Goal: Information Seeking & Learning: Learn about a topic

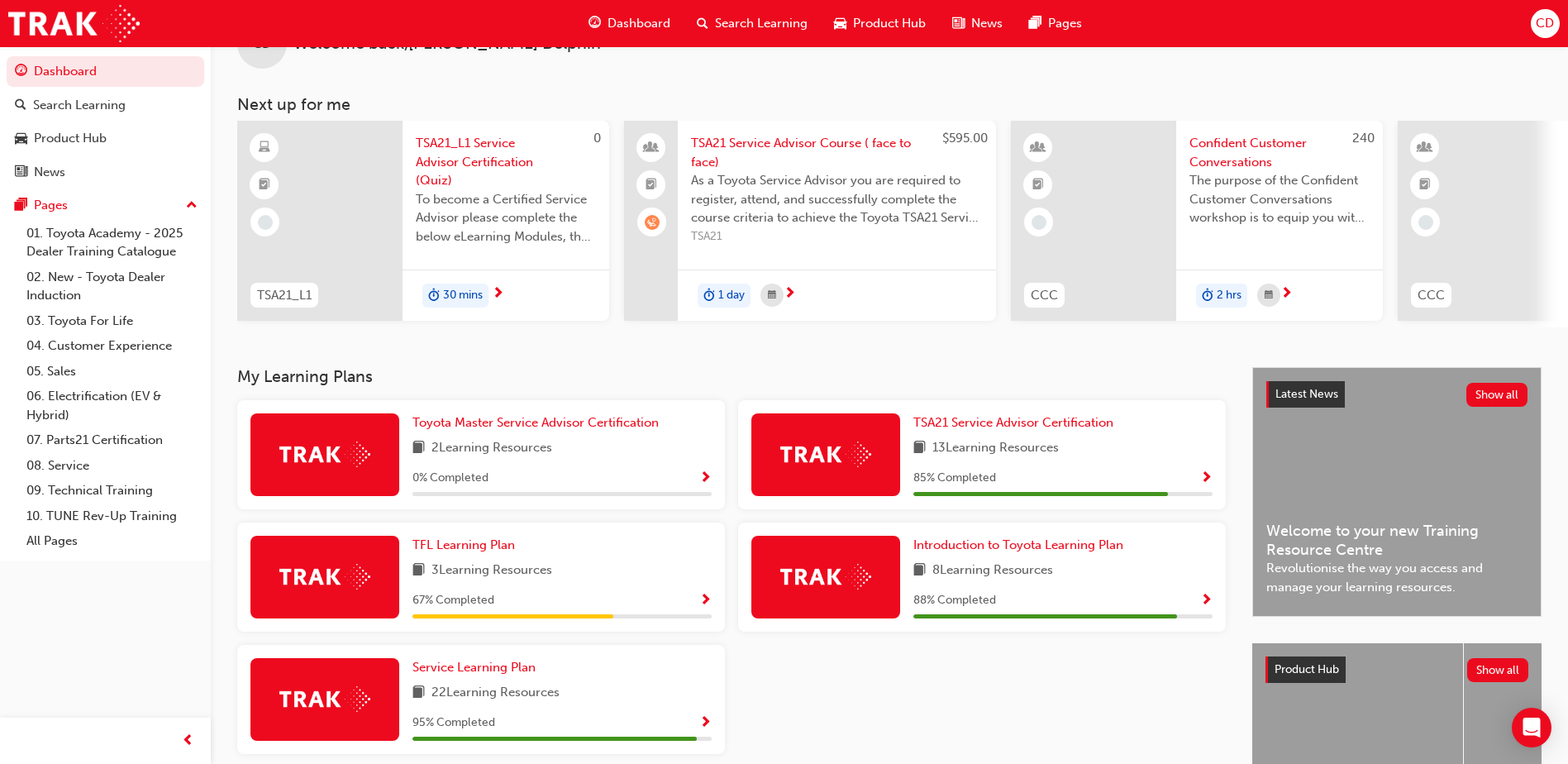
scroll to position [165, 0]
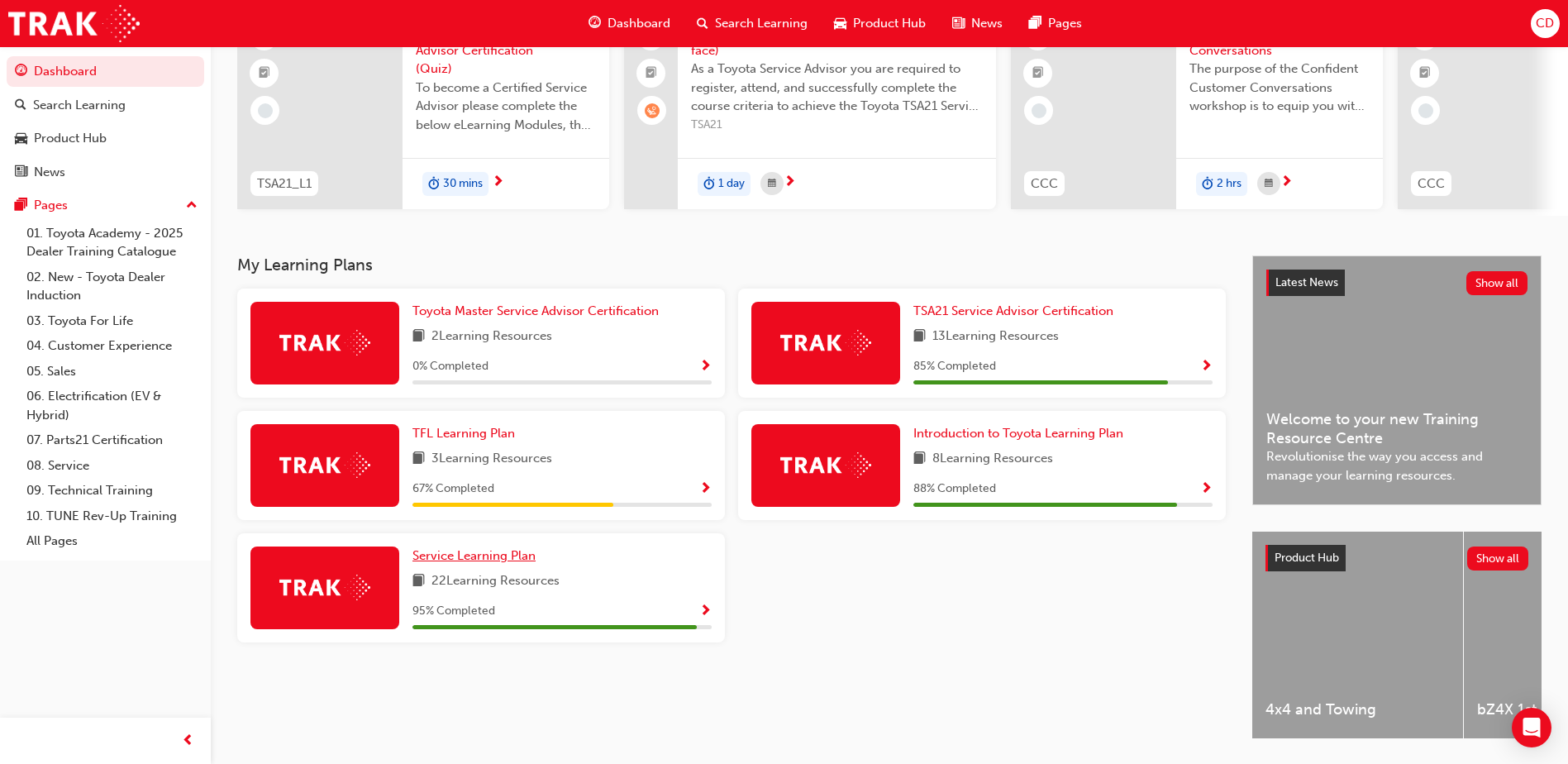
click at [485, 561] on span "Service Learning Plan" at bounding box center [474, 556] width 123 height 15
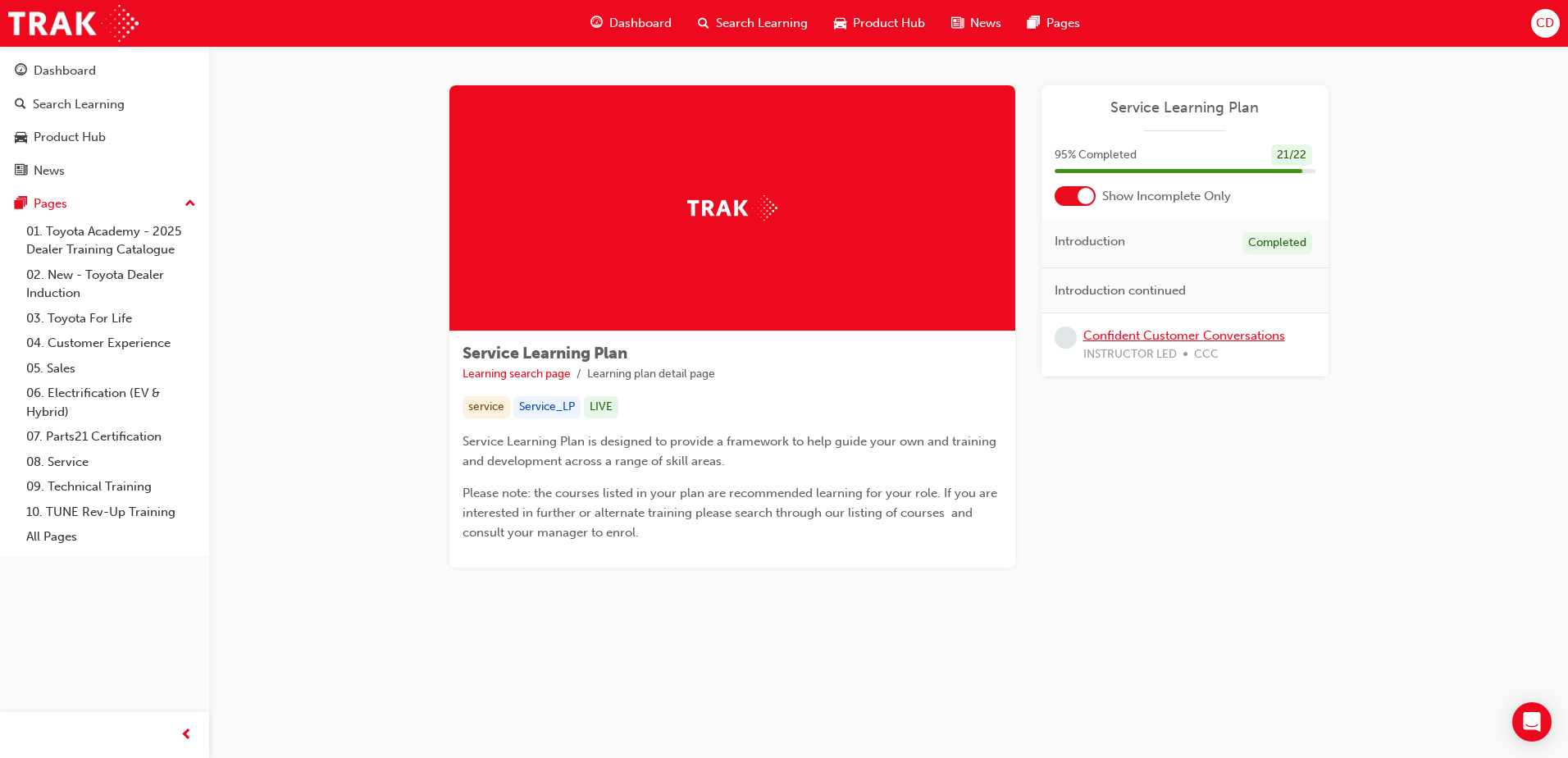
click at [1181, 334] on link "Confident Customer Conversations" at bounding box center [1184, 336] width 202 height 15
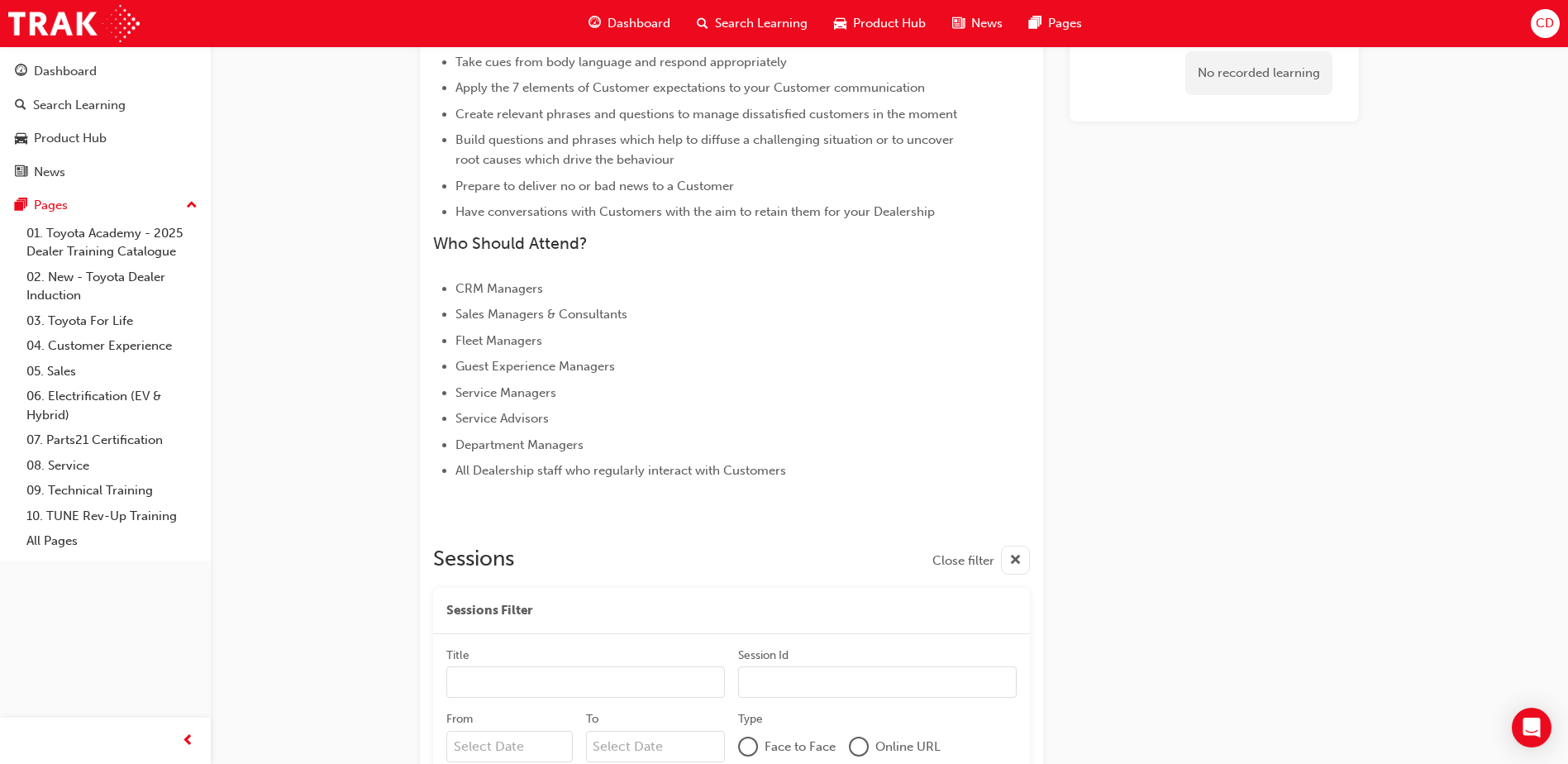
scroll to position [542, 0]
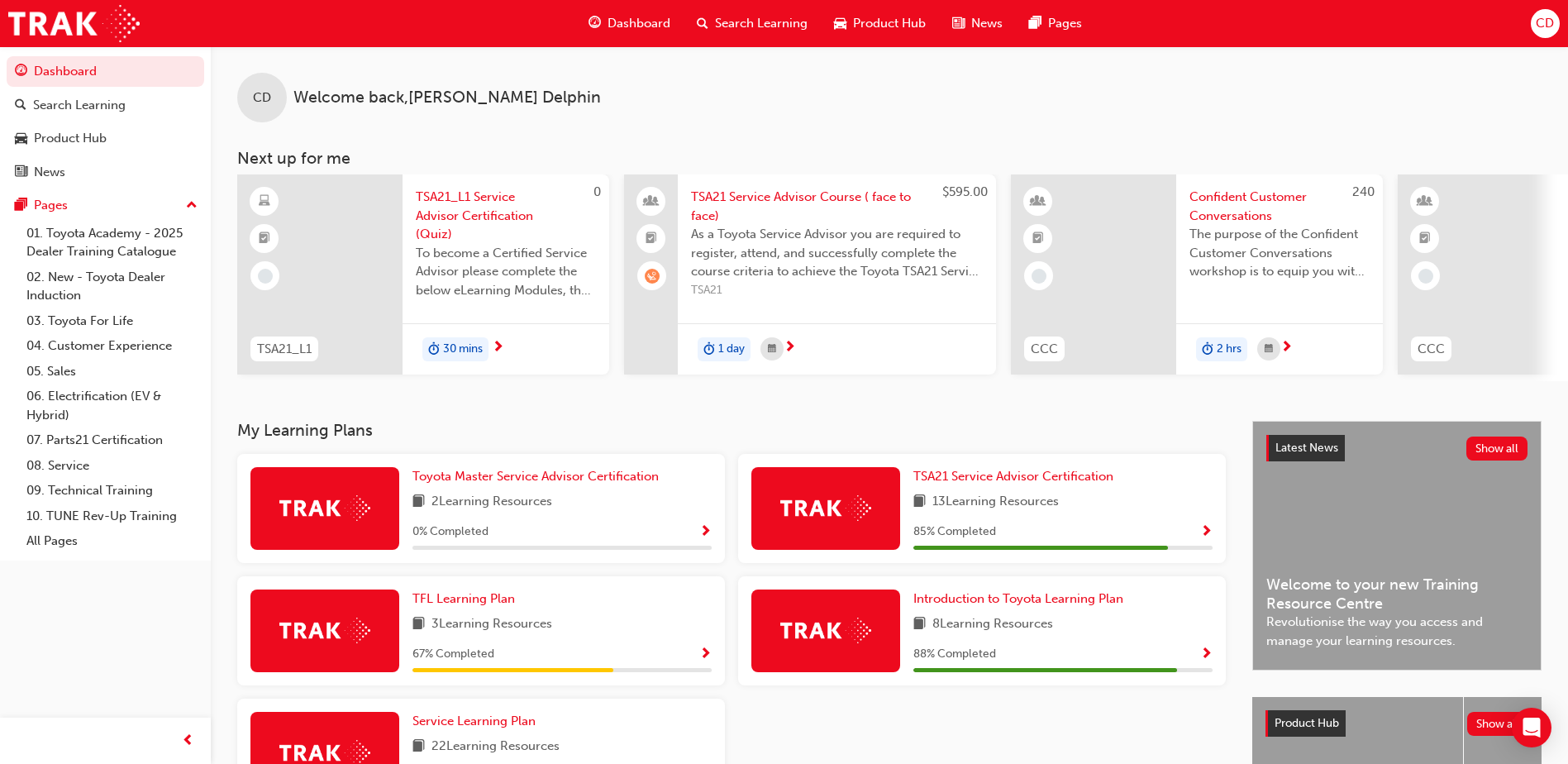
click at [490, 193] on span "TSA21_L1 Service Advisor Certification (Quiz)" at bounding box center [505, 216] width 180 height 57
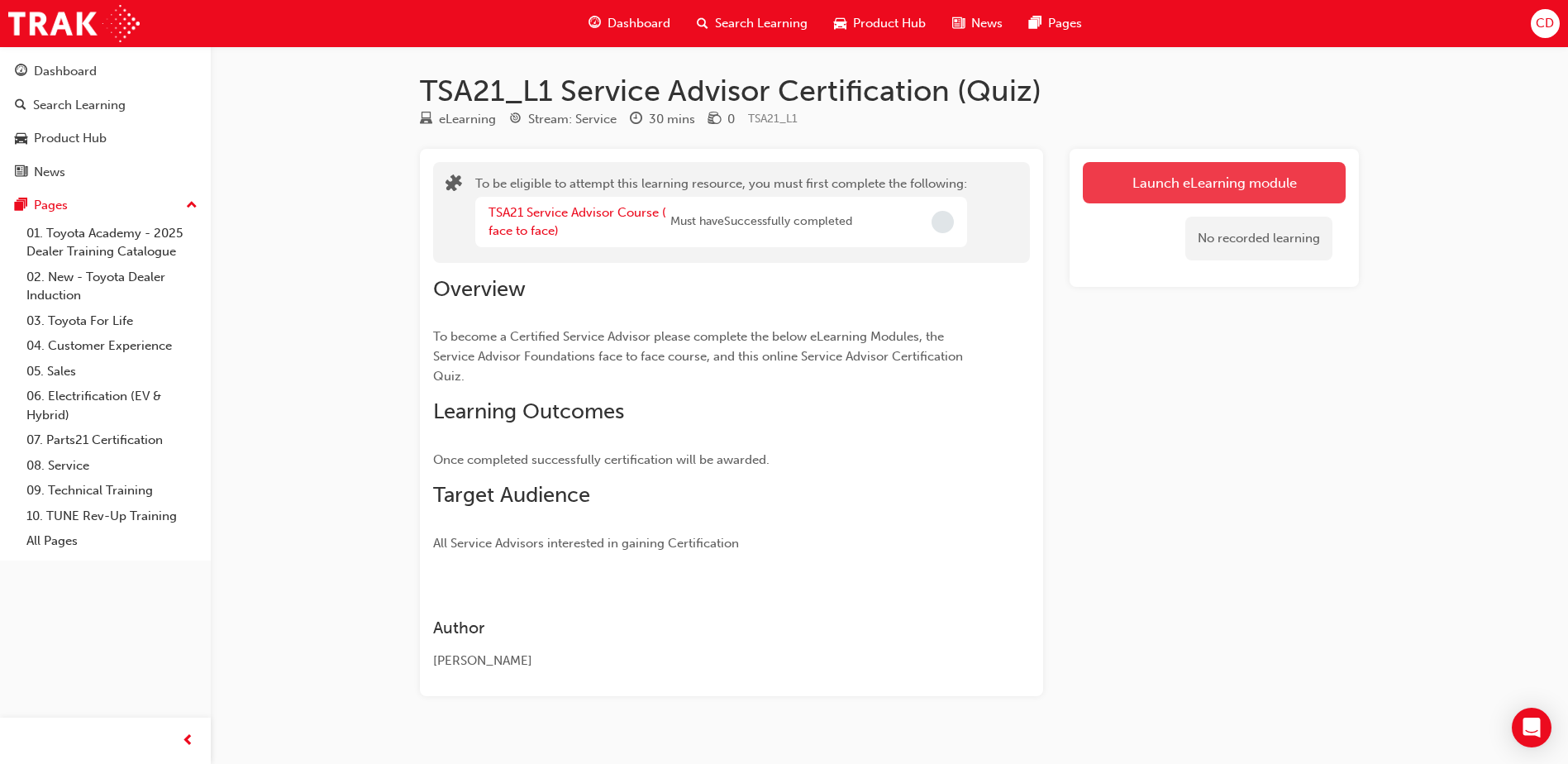
click at [1247, 172] on button "Launch eLearning module" at bounding box center [1214, 183] width 263 height 41
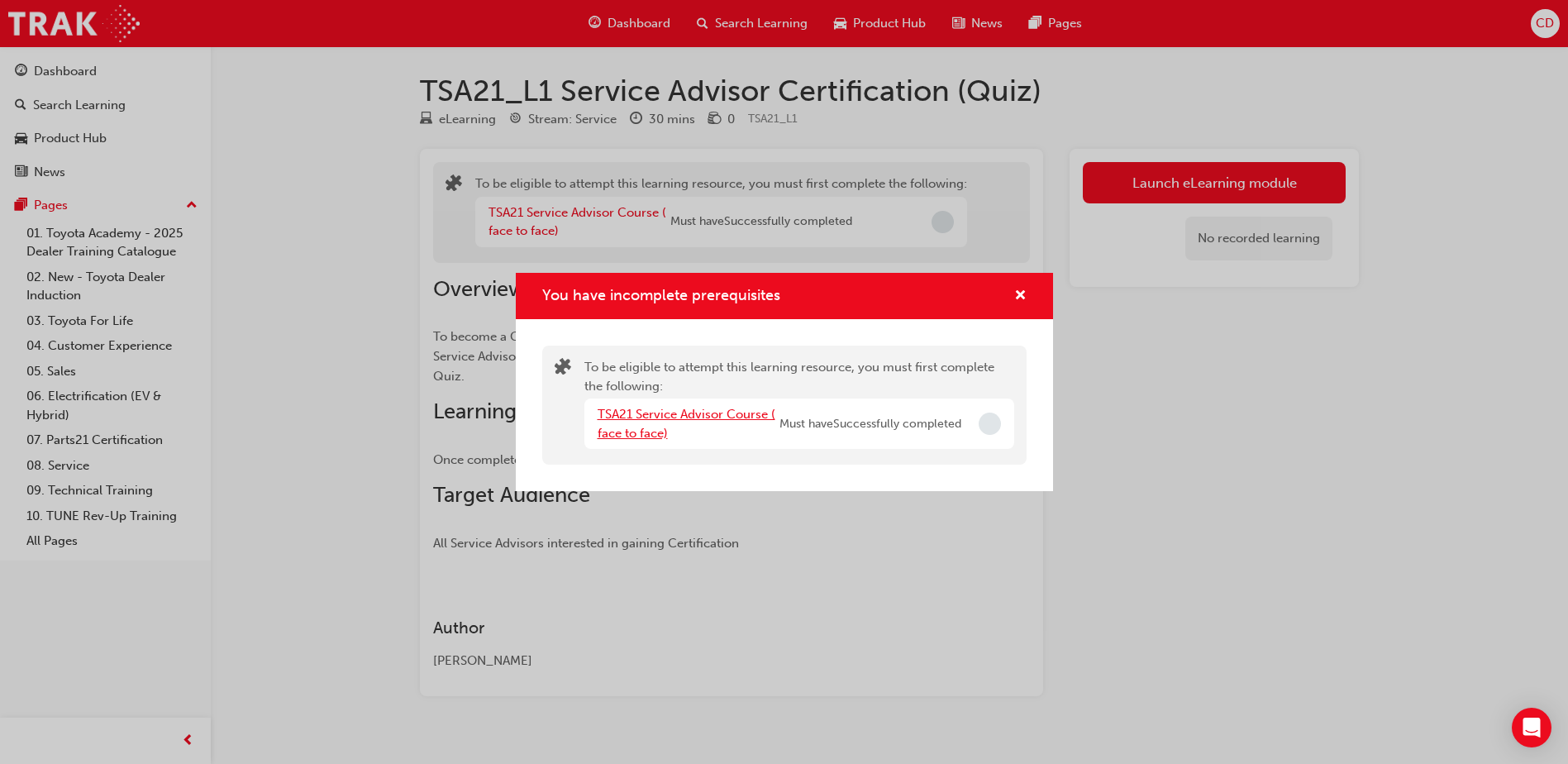
click at [717, 408] on link "TSA21 Service Advisor Course ( face to face)" at bounding box center [686, 424] width 178 height 34
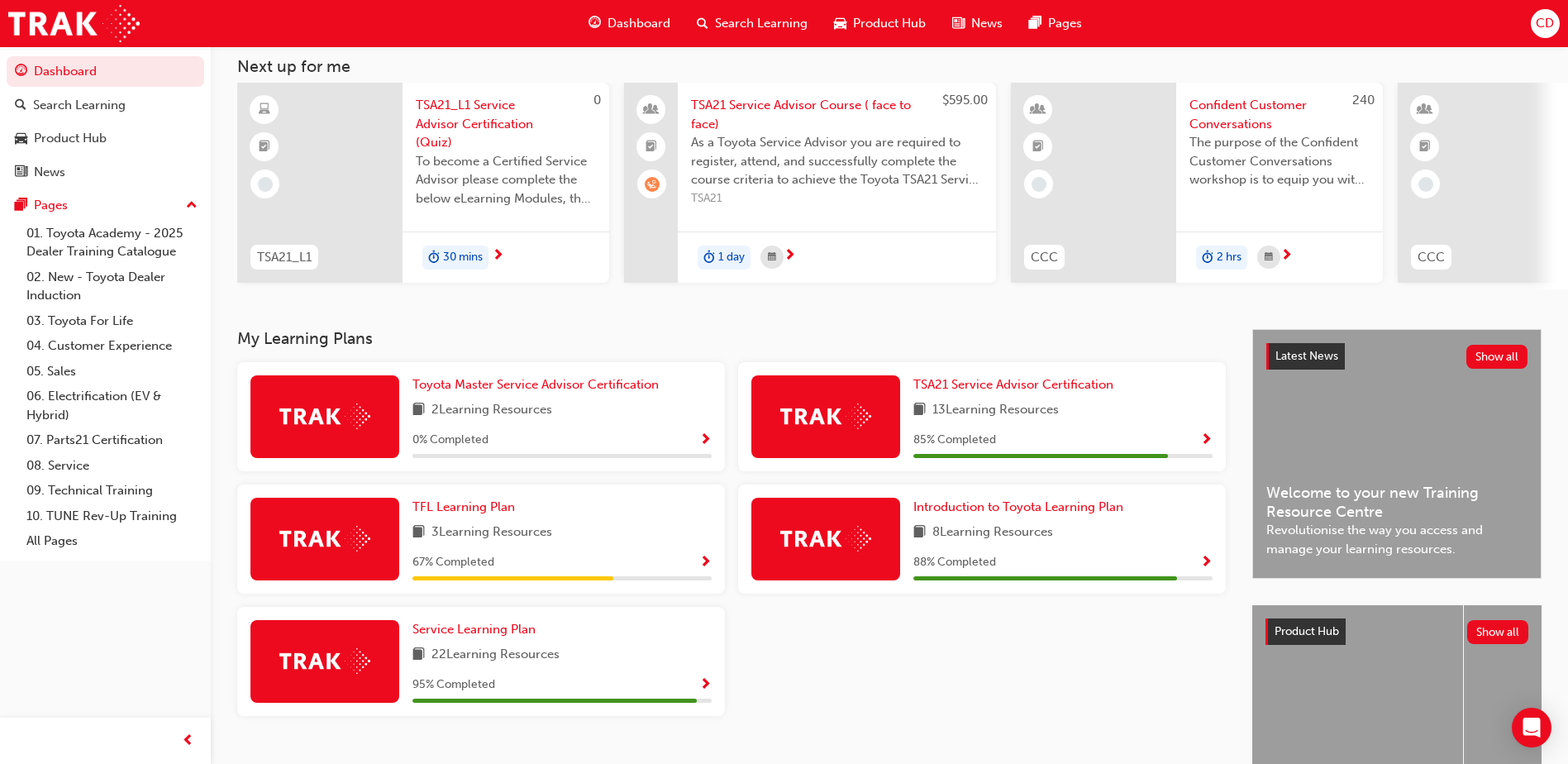
scroll to position [58, 0]
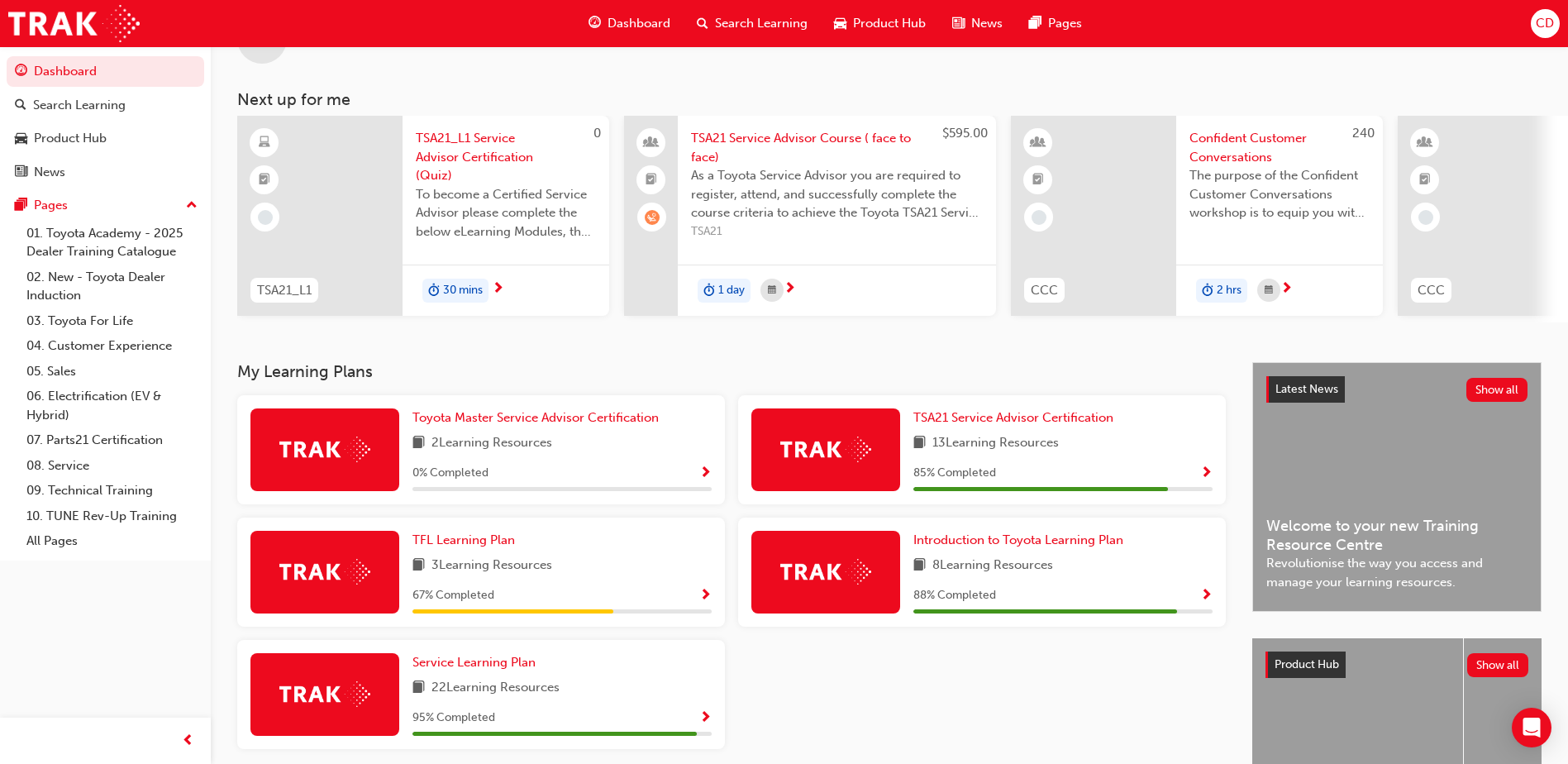
click at [795, 284] on span "next-icon" at bounding box center [790, 289] width 12 height 15
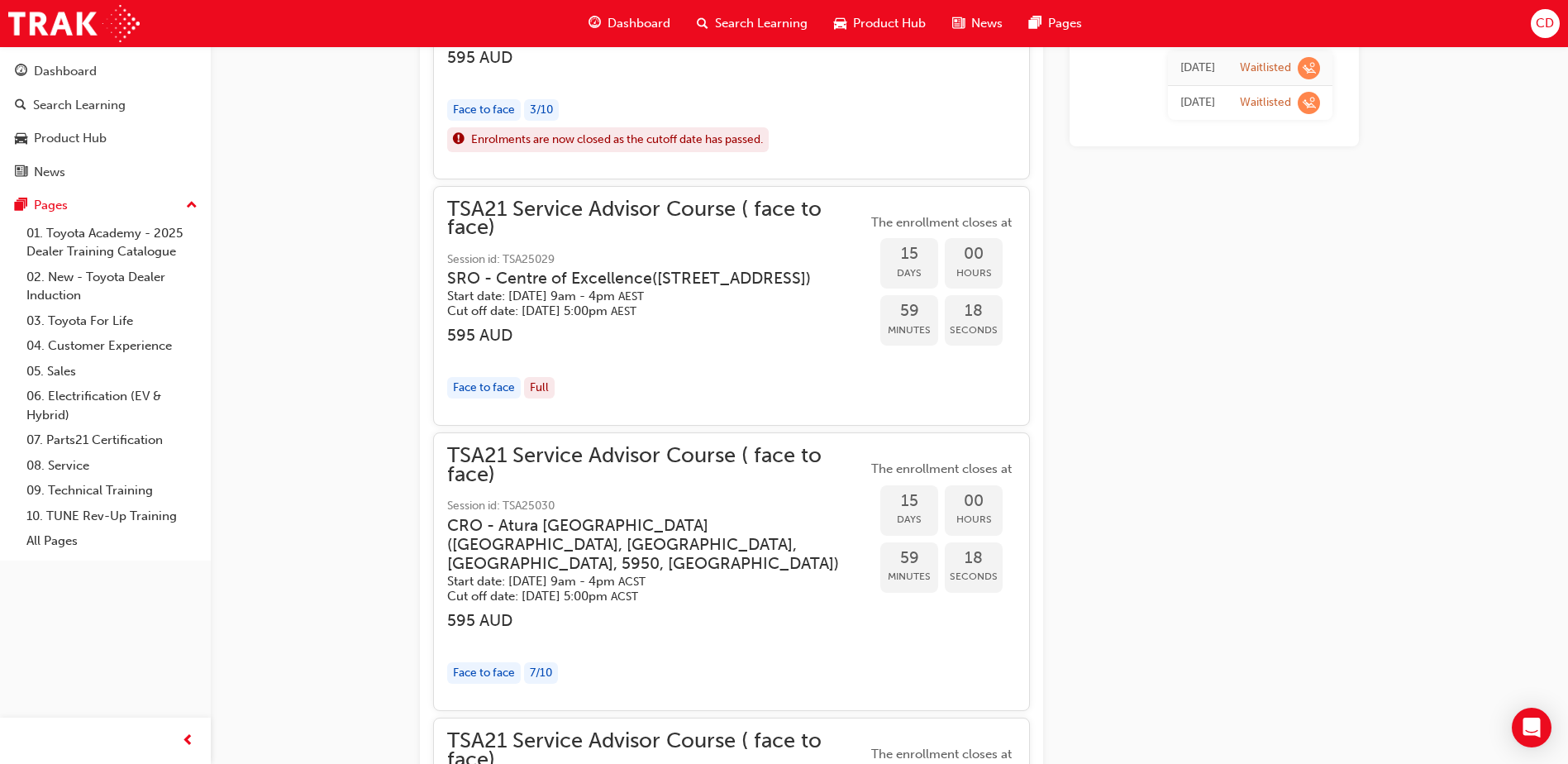
scroll to position [1337, 0]
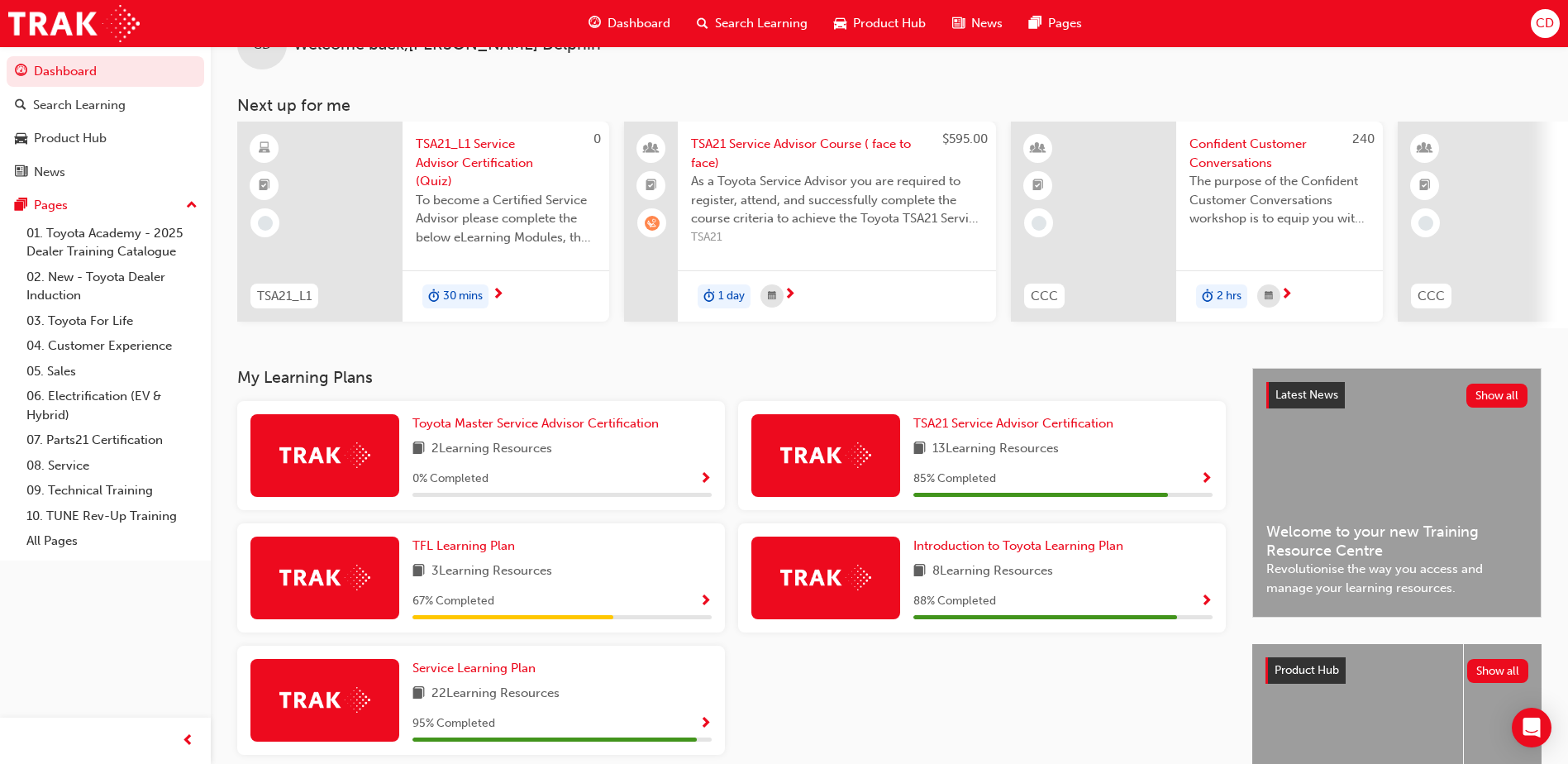
scroll to position [83, 0]
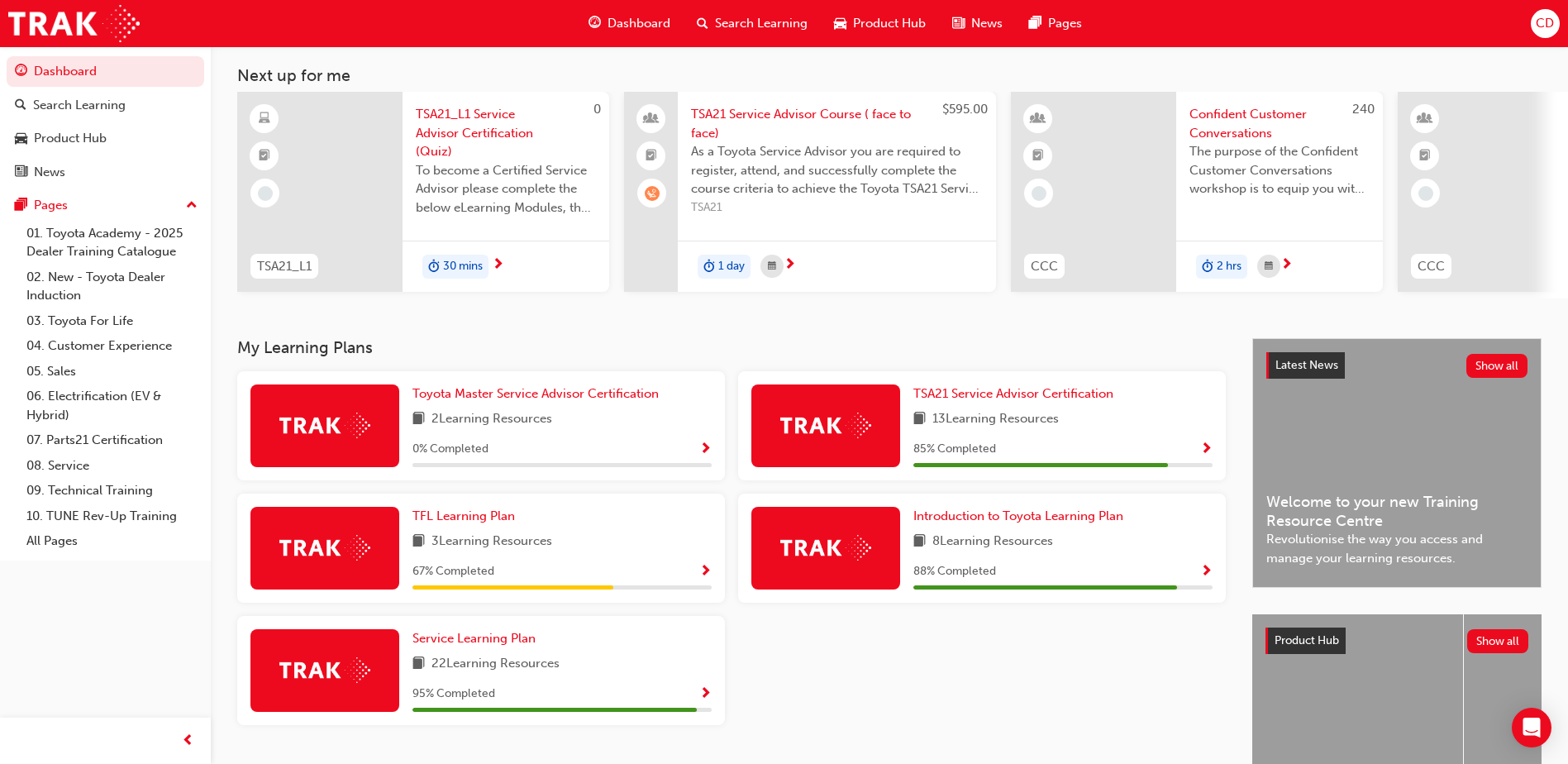
click at [472, 378] on div "Toyota Master Service Advisor Certification 2 Learning Resources 0 % Completed" at bounding box center [482, 426] width 488 height 109
click at [472, 401] on span "Toyota Master Service Advisor Certification" at bounding box center [535, 394] width 246 height 15
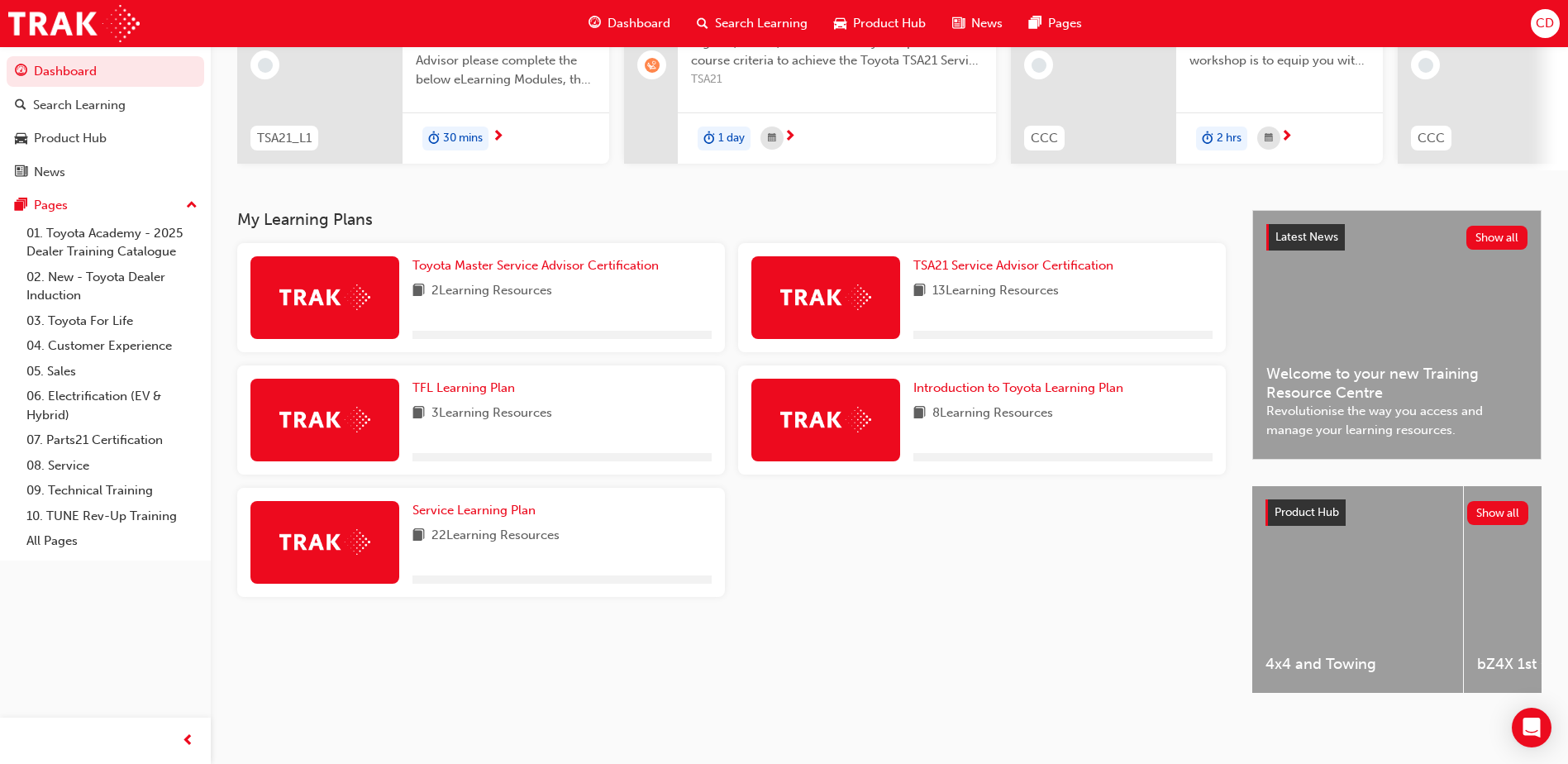
scroll to position [224, 0]
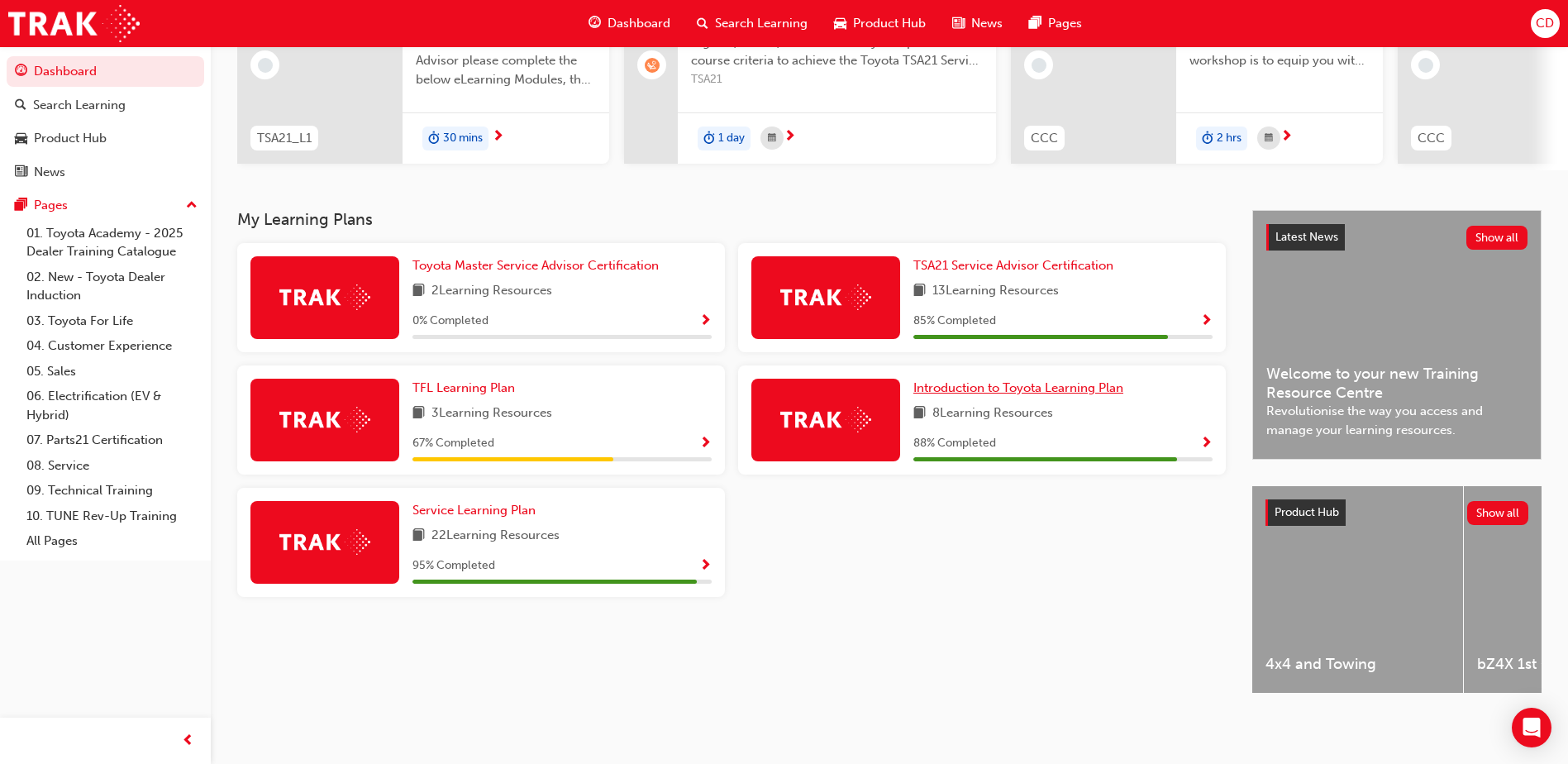
click at [969, 386] on span "Introduction to Toyota Learning Plan" at bounding box center [1019, 388] width 210 height 15
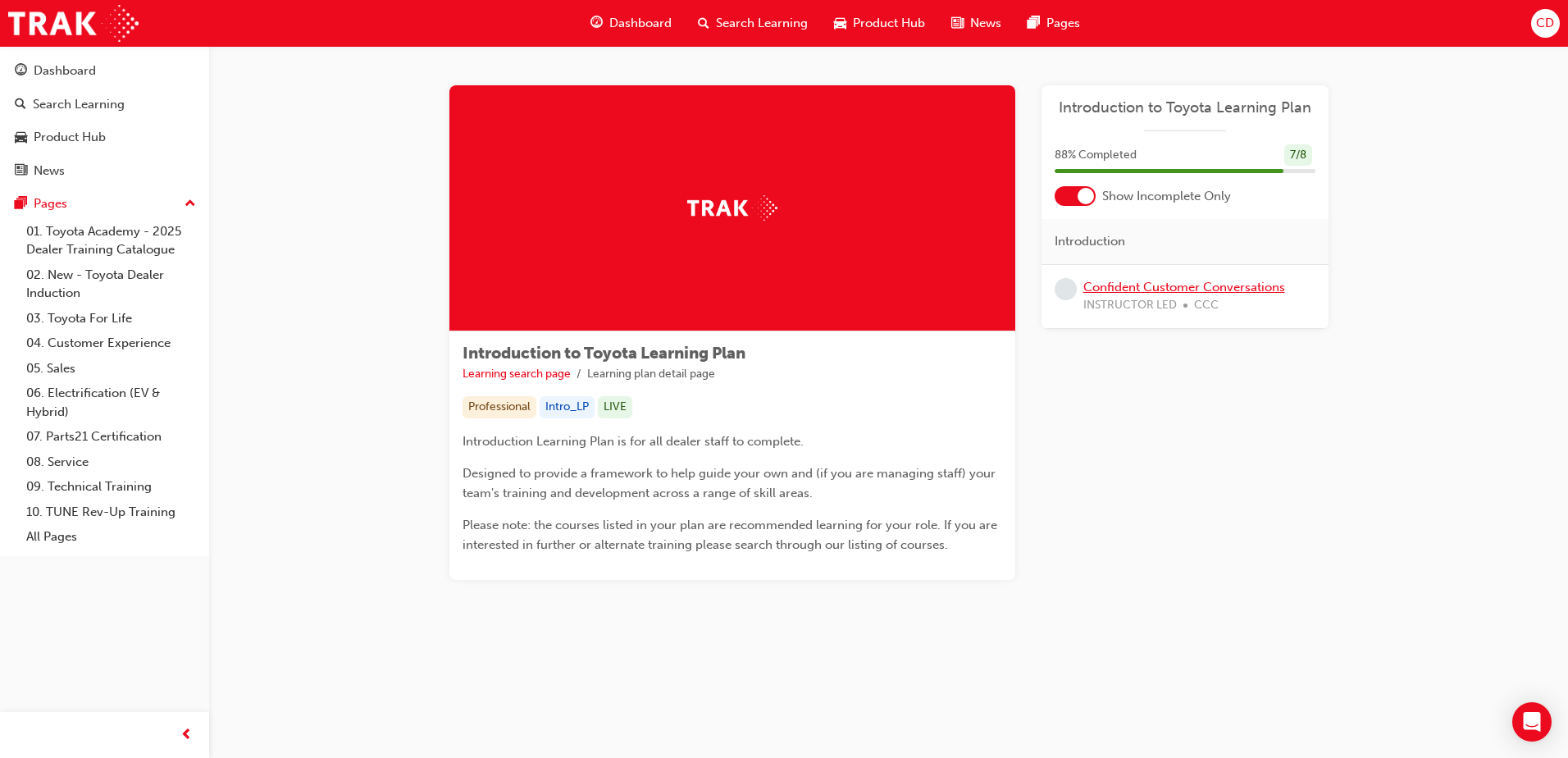
click at [1144, 291] on link "Confident Customer Conversations" at bounding box center [1184, 287] width 202 height 15
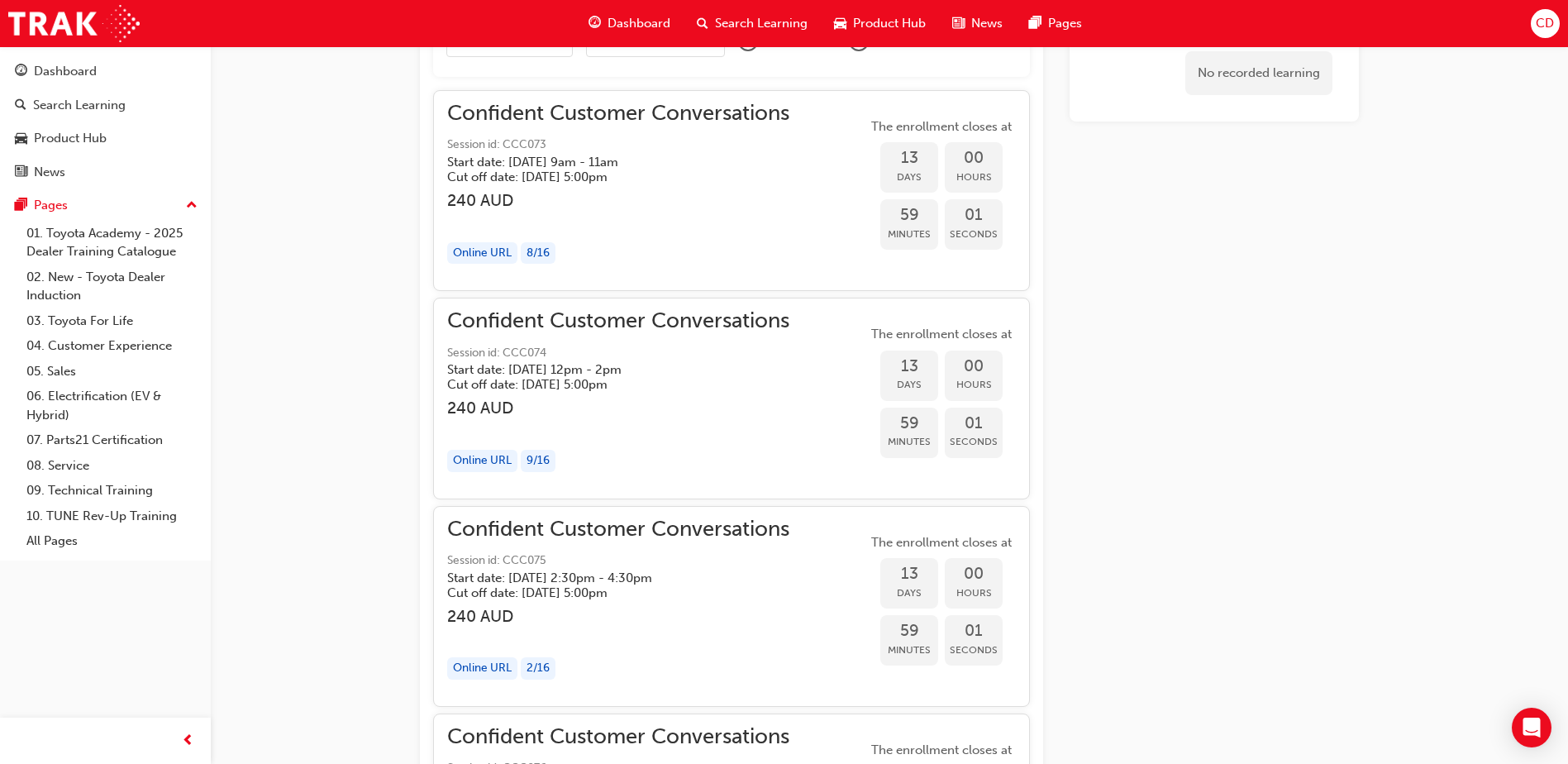
scroll to position [1339, 0]
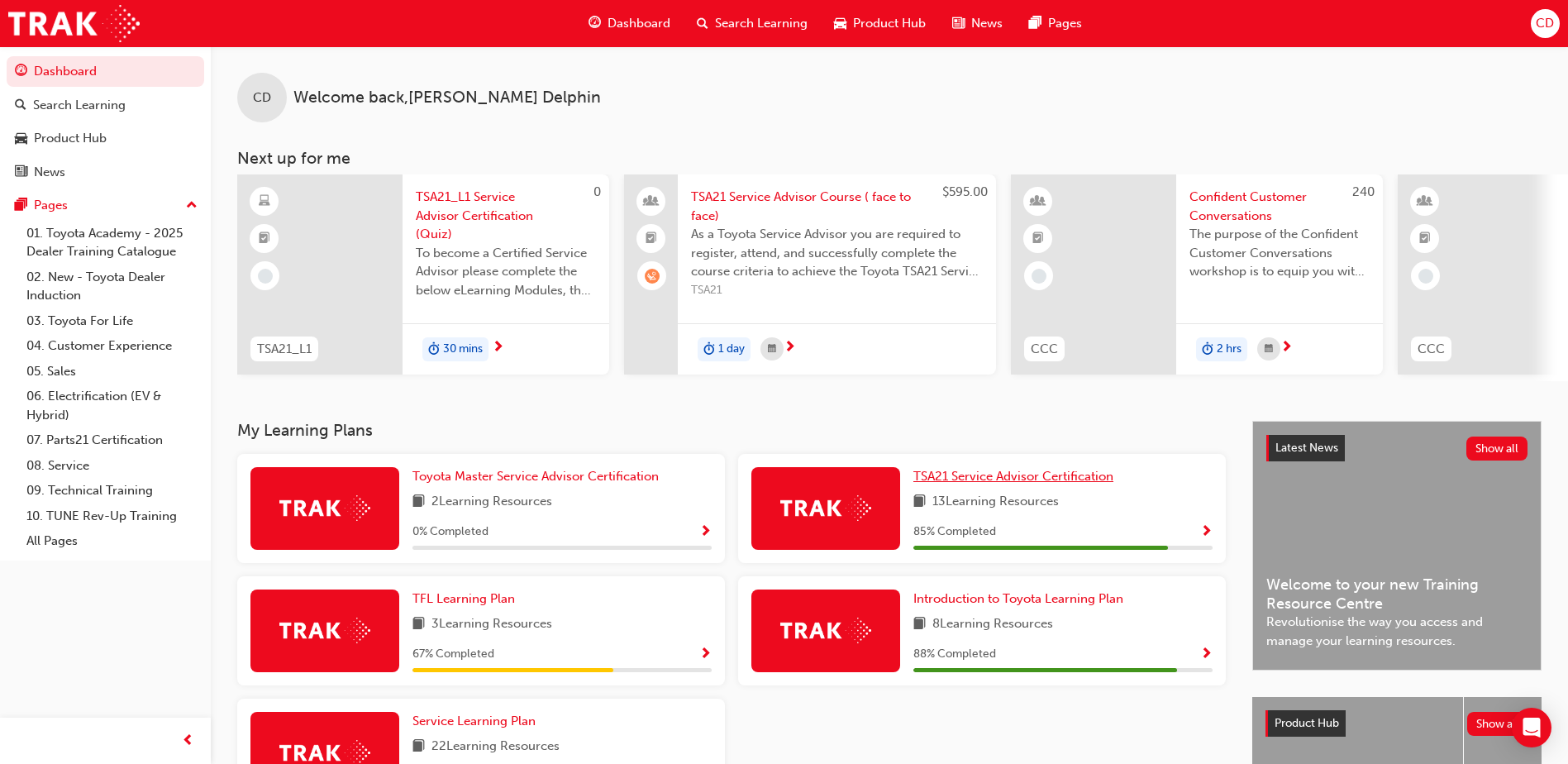
click at [1031, 473] on link "TSA21 Service Advisor Certification" at bounding box center [1017, 477] width 206 height 19
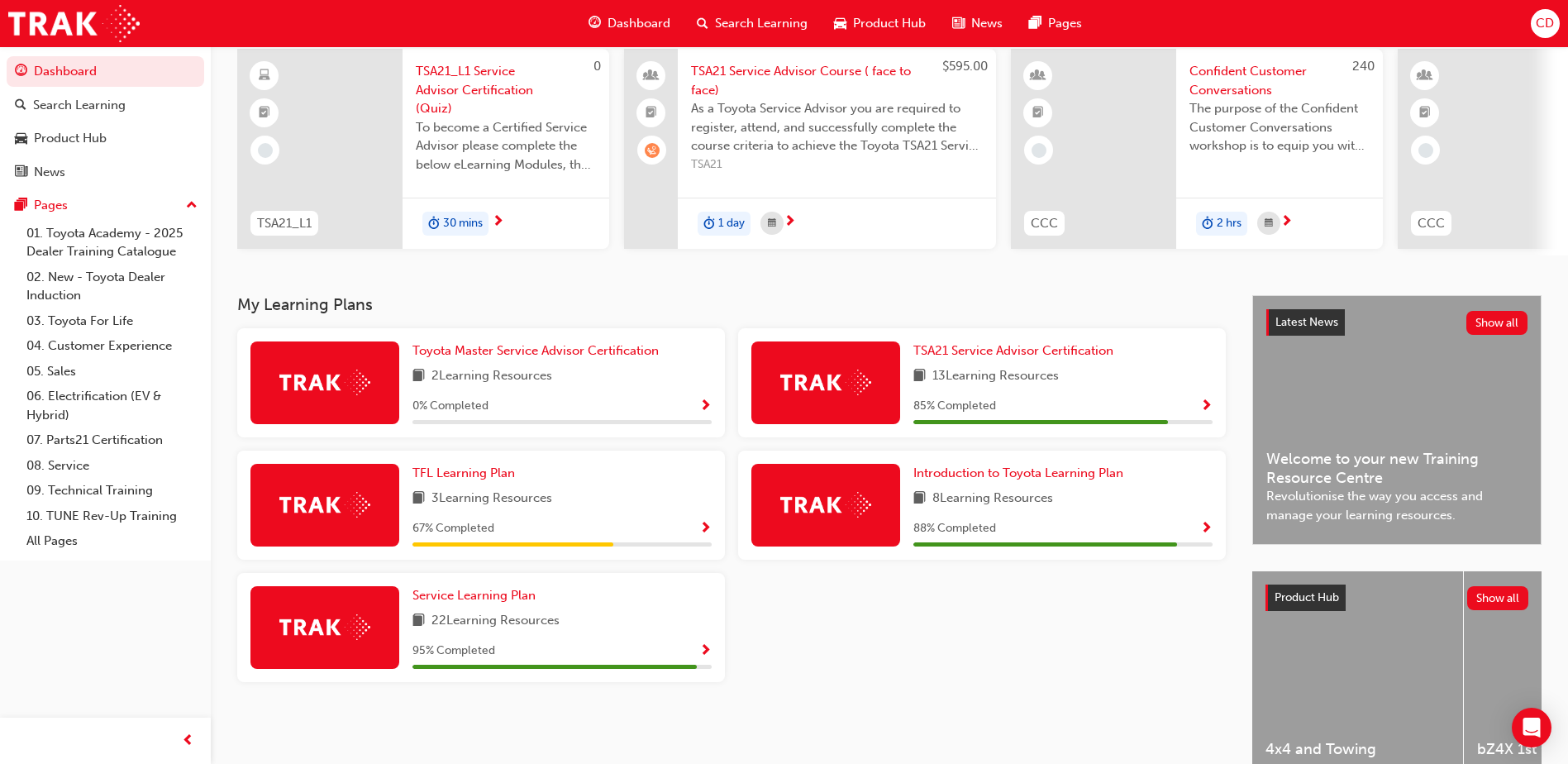
scroll to position [165, 0]
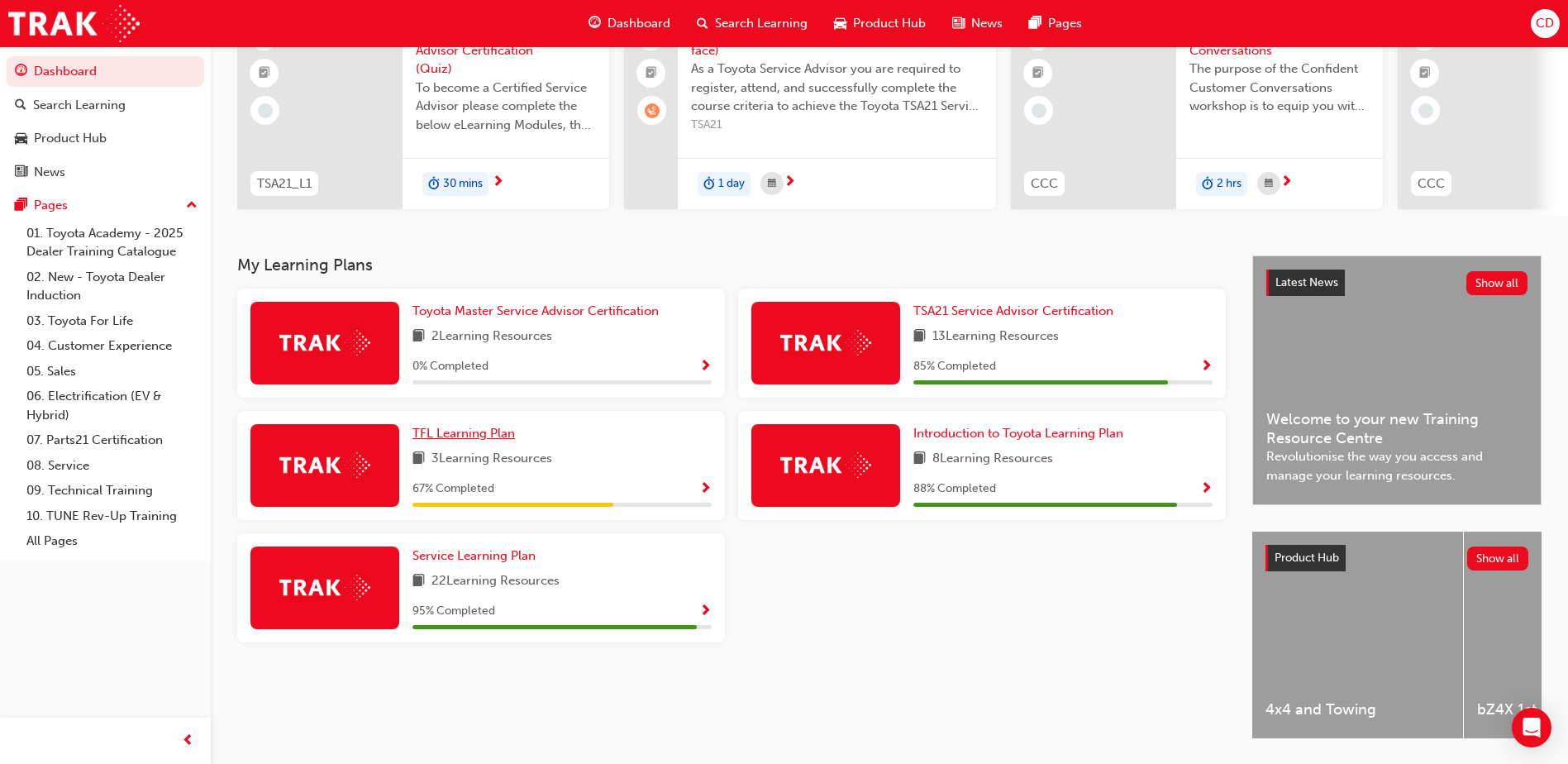
click at [472, 437] on span "TFL Learning Plan" at bounding box center [464, 433] width 103 height 15
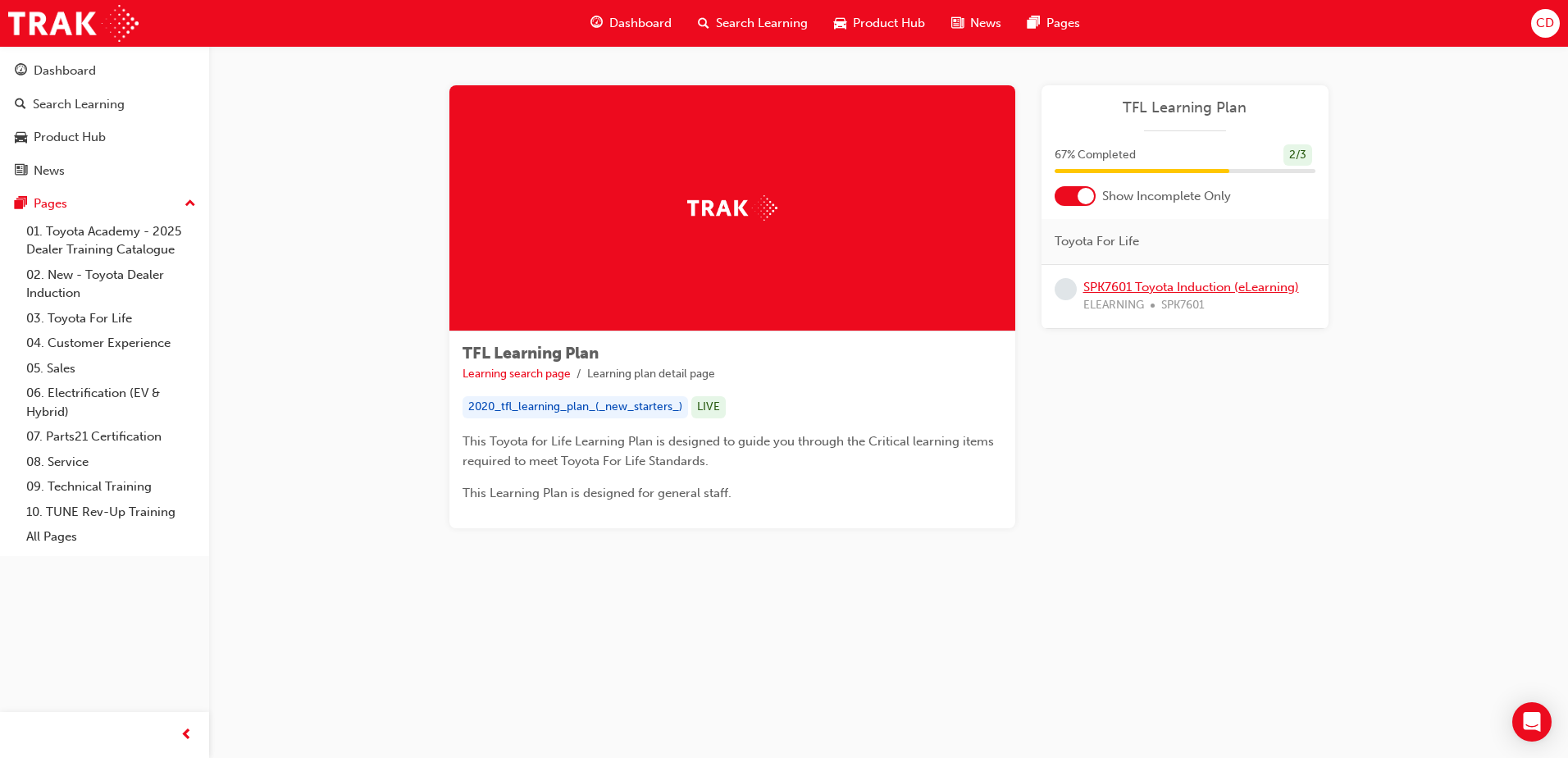
click at [1195, 291] on link "SPK7601 Toyota Induction (eLearning)" at bounding box center [1190, 287] width 216 height 15
click at [1291, 632] on div "TFL Learning Plan Learning search page Learning plan detail page TFL Learning P…" at bounding box center [784, 379] width 1568 height 758
click at [1142, 291] on link "SPK7601 Toyota Induction (eLearning)" at bounding box center [1190, 287] width 216 height 15
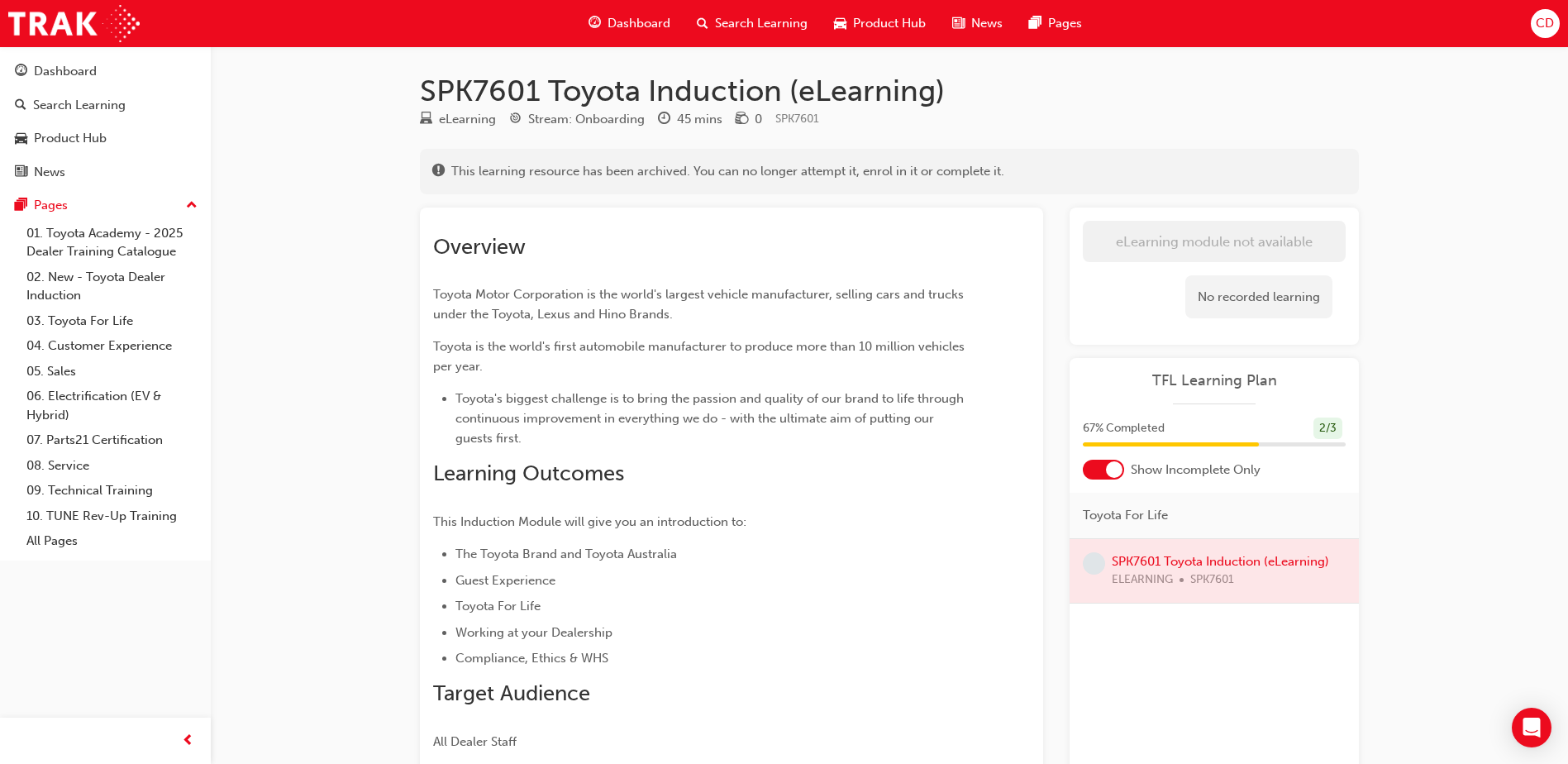
click at [1184, 565] on div at bounding box center [1214, 571] width 289 height 64
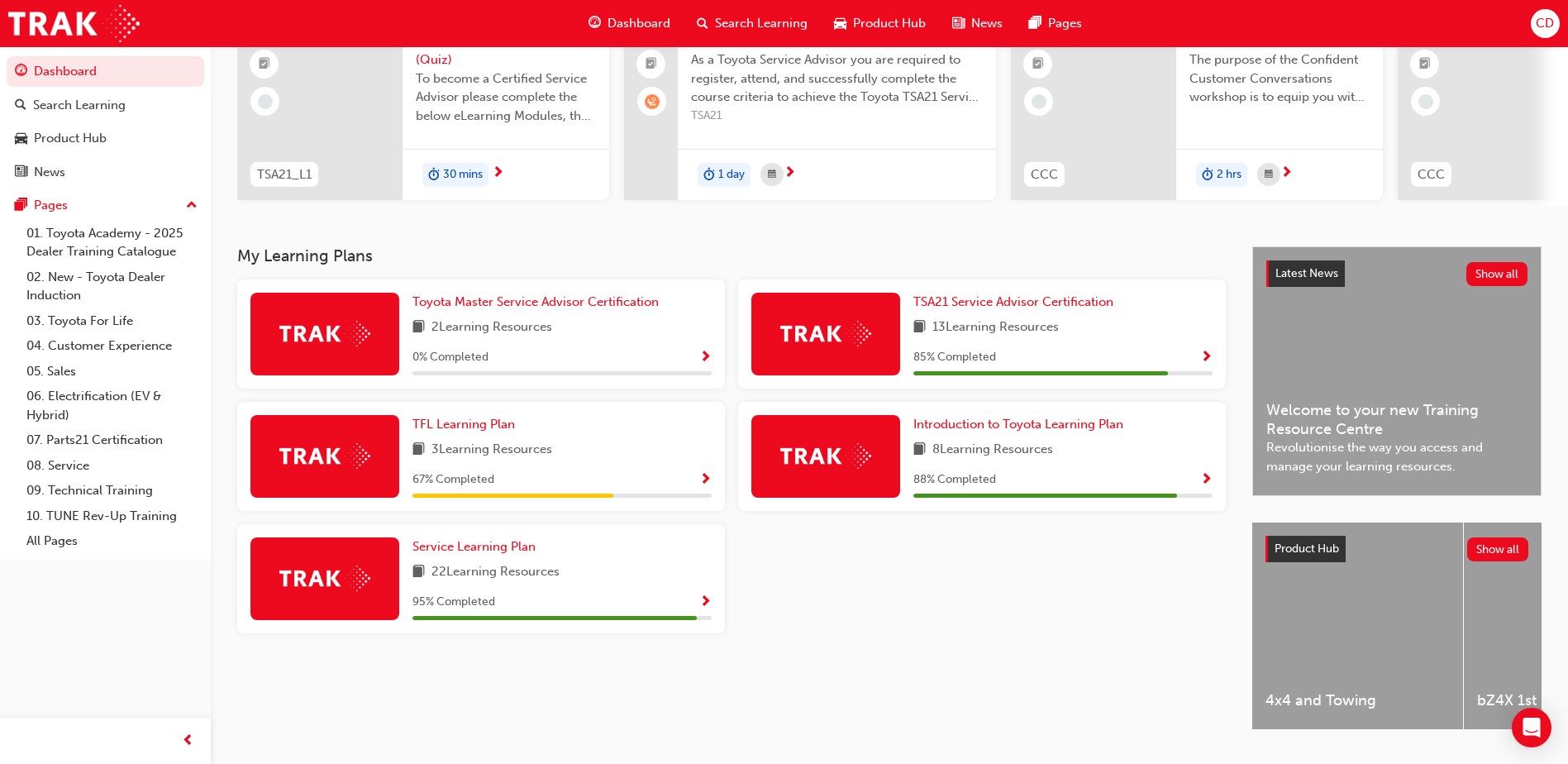
scroll to position [224, 0]
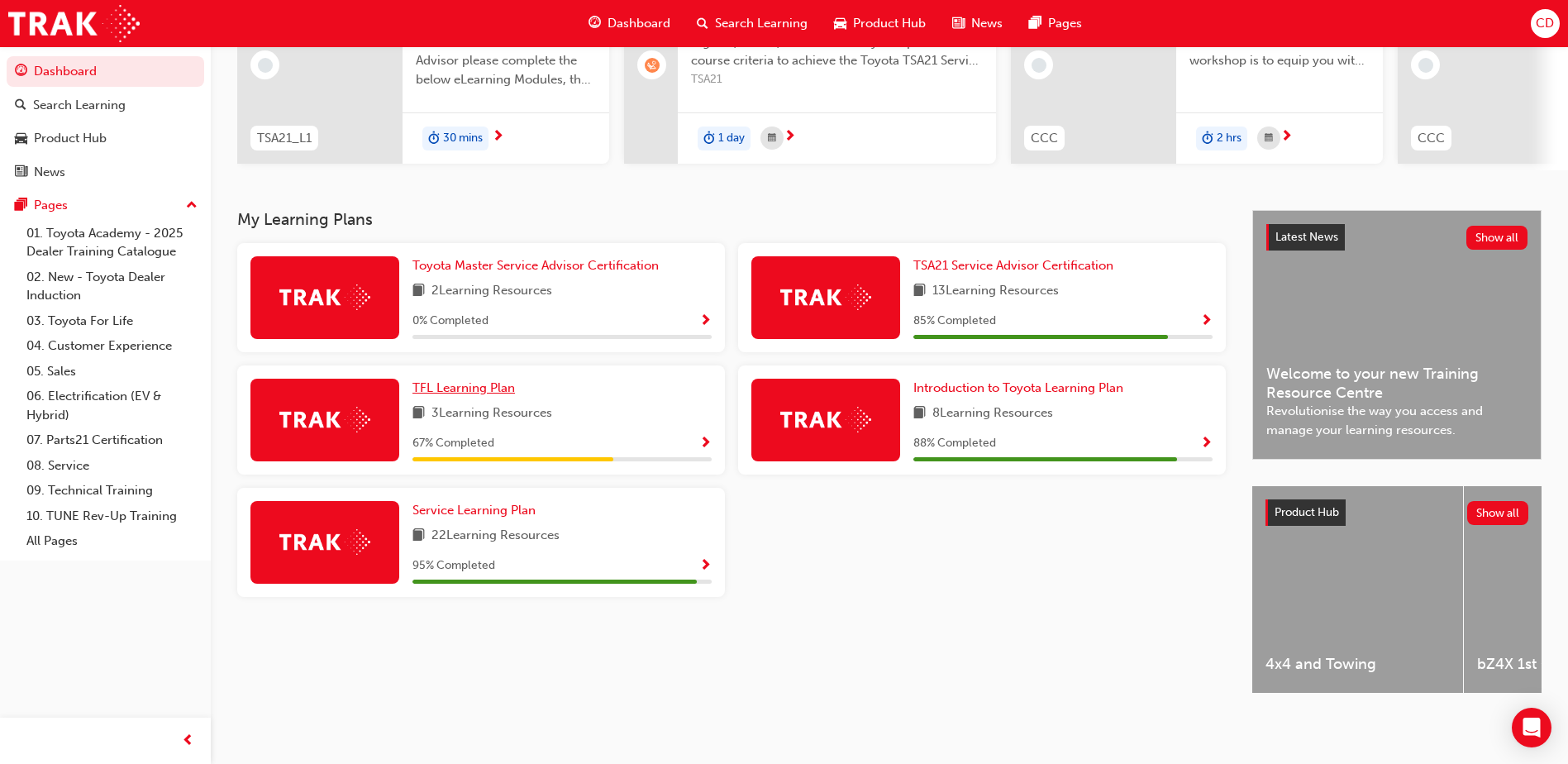
click at [455, 381] on span "TFL Learning Plan" at bounding box center [464, 388] width 103 height 15
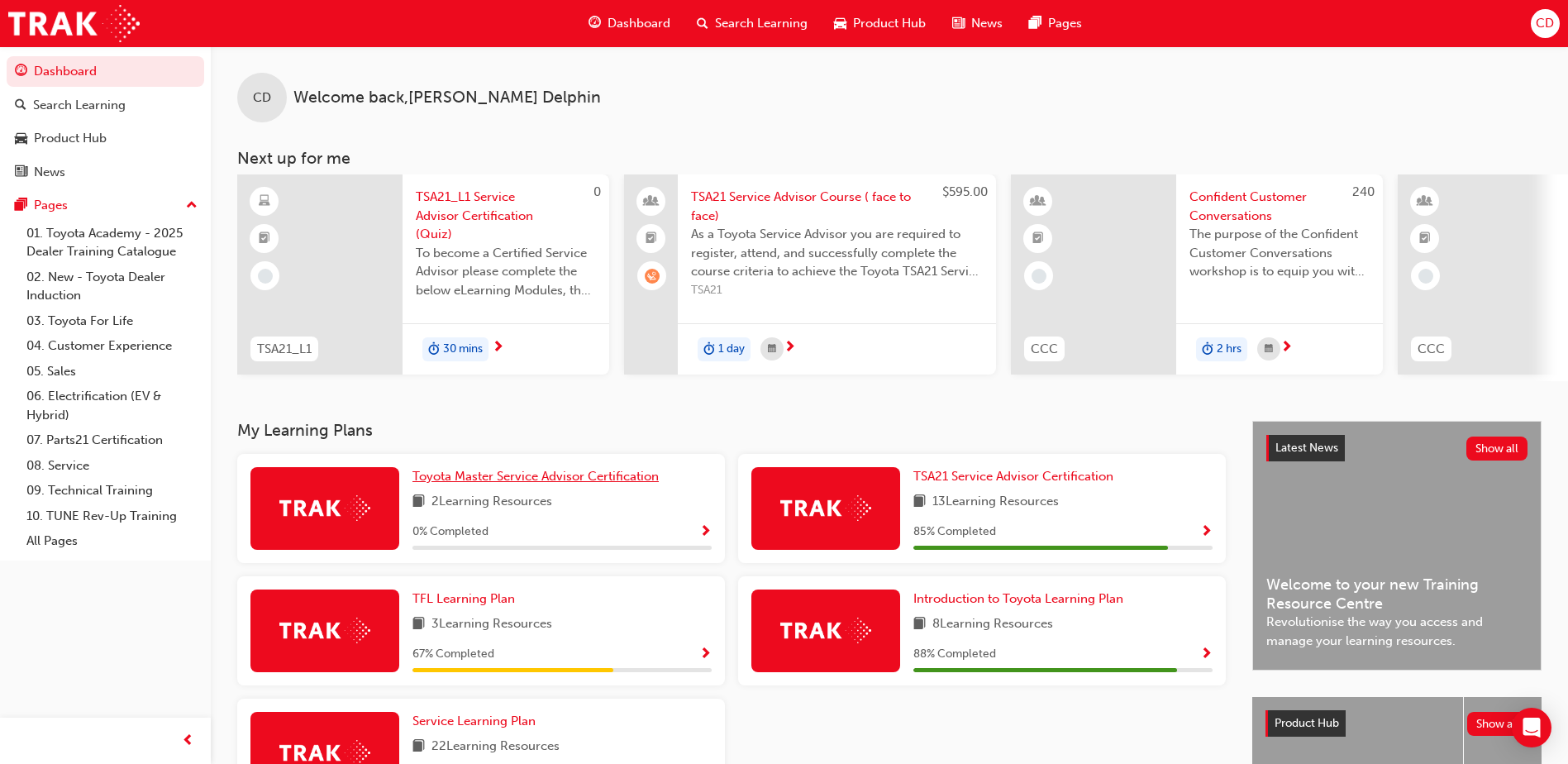
click at [462, 476] on span "Toyota Master Service Advisor Certification" at bounding box center [535, 477] width 246 height 15
drag, startPoint x: 773, startPoint y: 377, endPoint x: 857, endPoint y: 383, distance: 84.2
click at [857, 381] on div "0 TSA21_L1 TSA21_L1 Service Advisor Certification (Quiz) To become a Certified …" at bounding box center [903, 277] width 1331 height 206
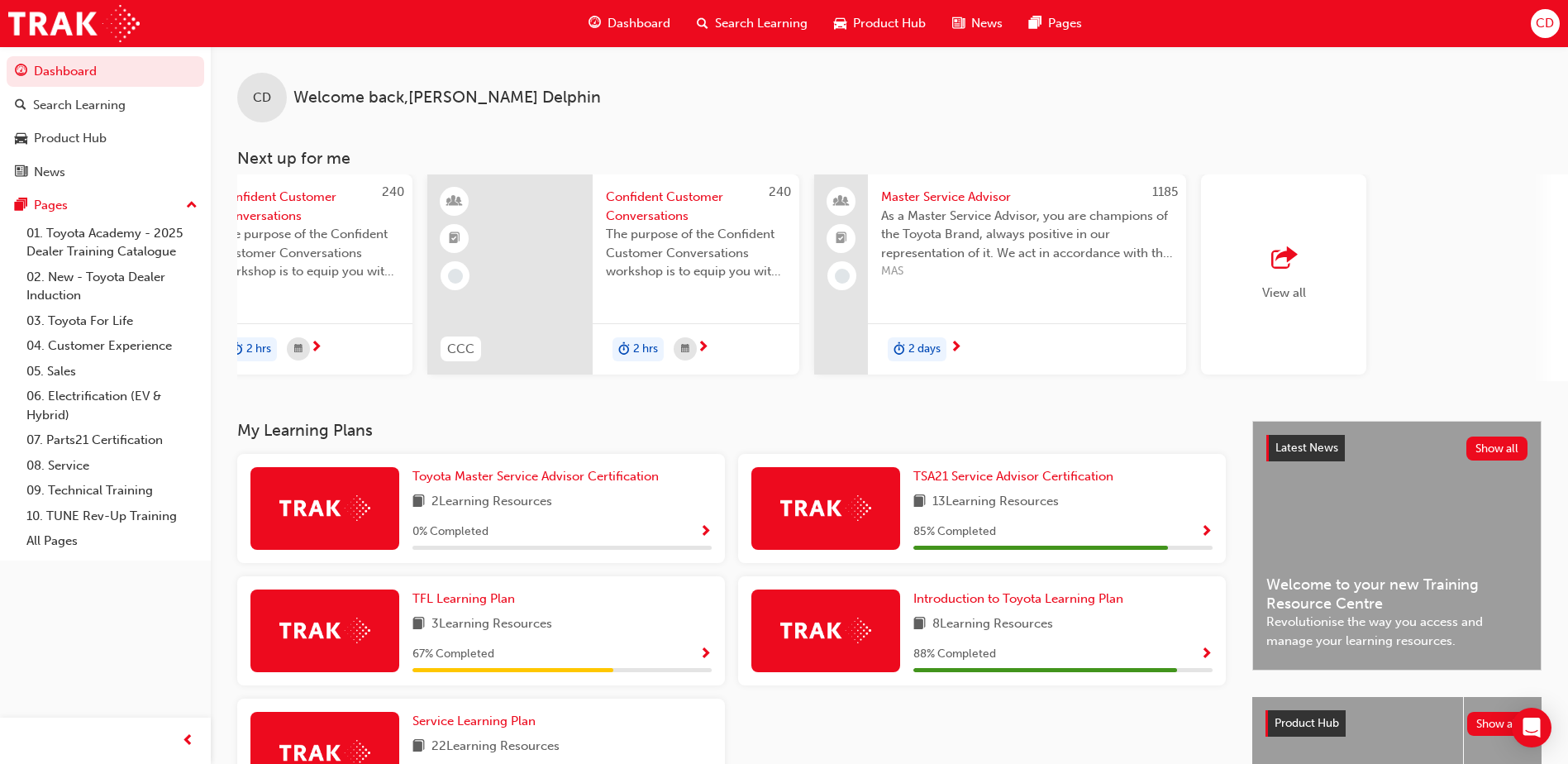
scroll to position [0, 988]
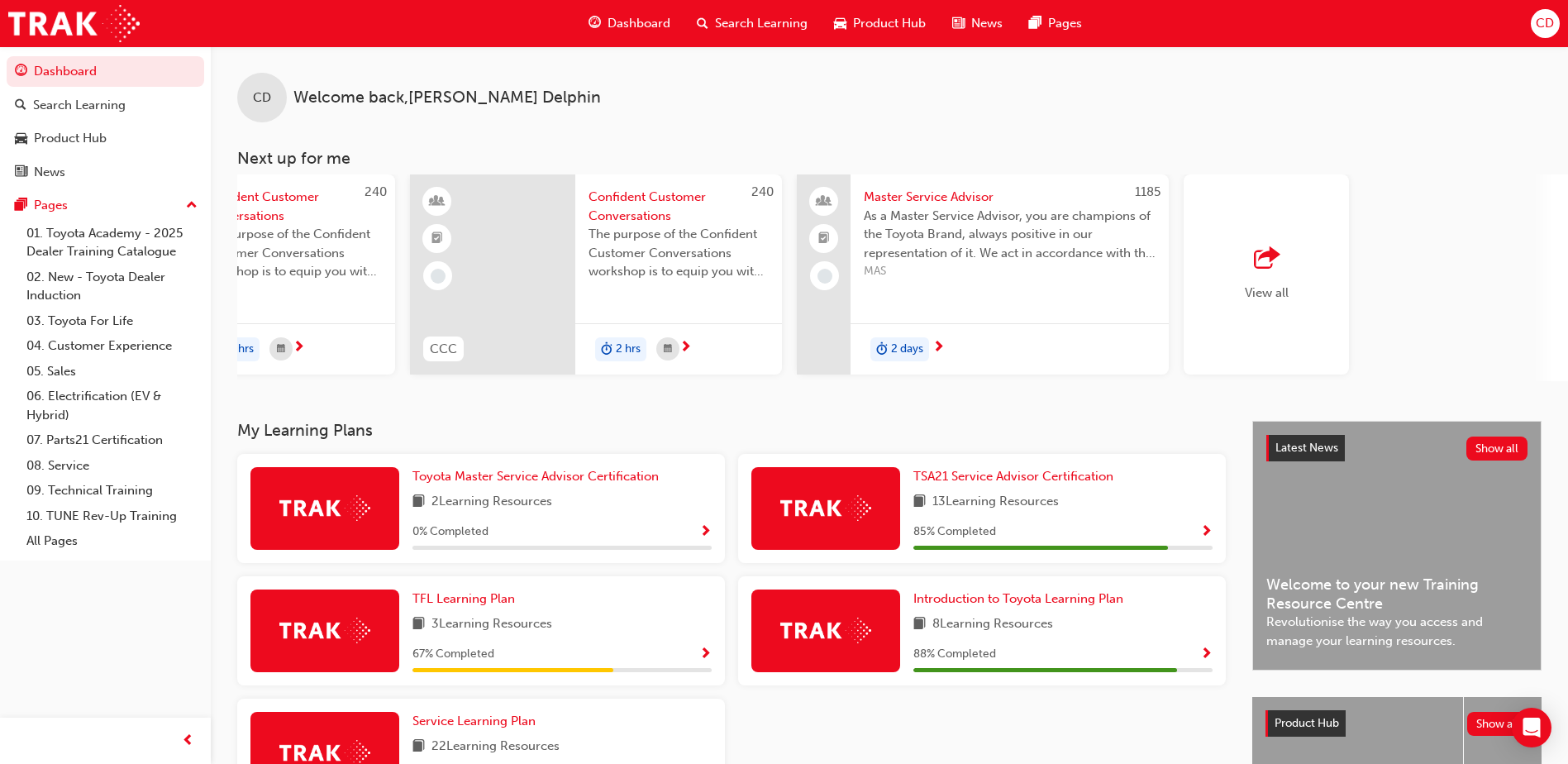
click at [1305, 336] on div "View all" at bounding box center [1266, 274] width 165 height 200
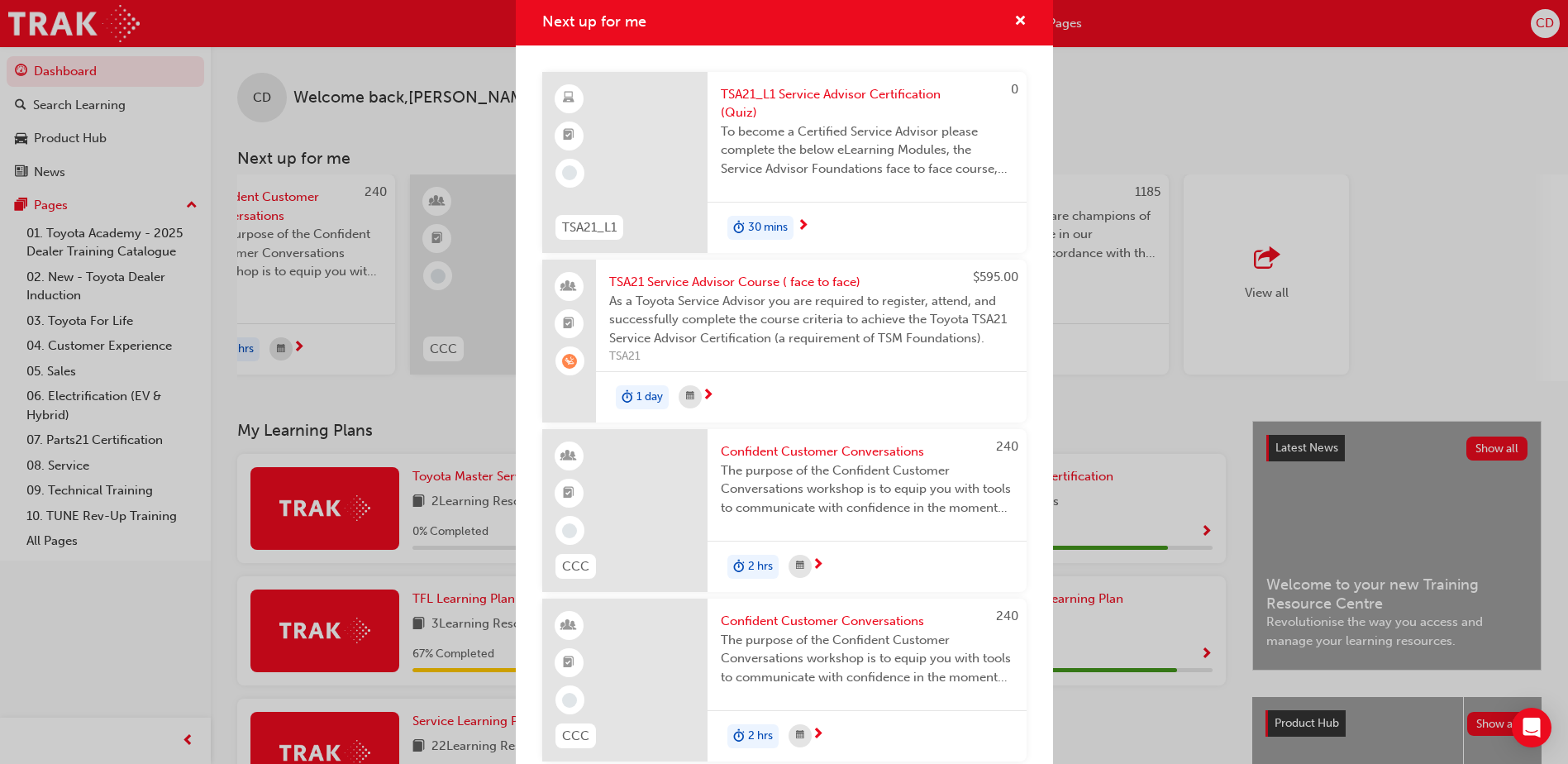
scroll to position [0, 0]
click at [1015, 24] on span "cross-icon" at bounding box center [1021, 24] width 12 height 15
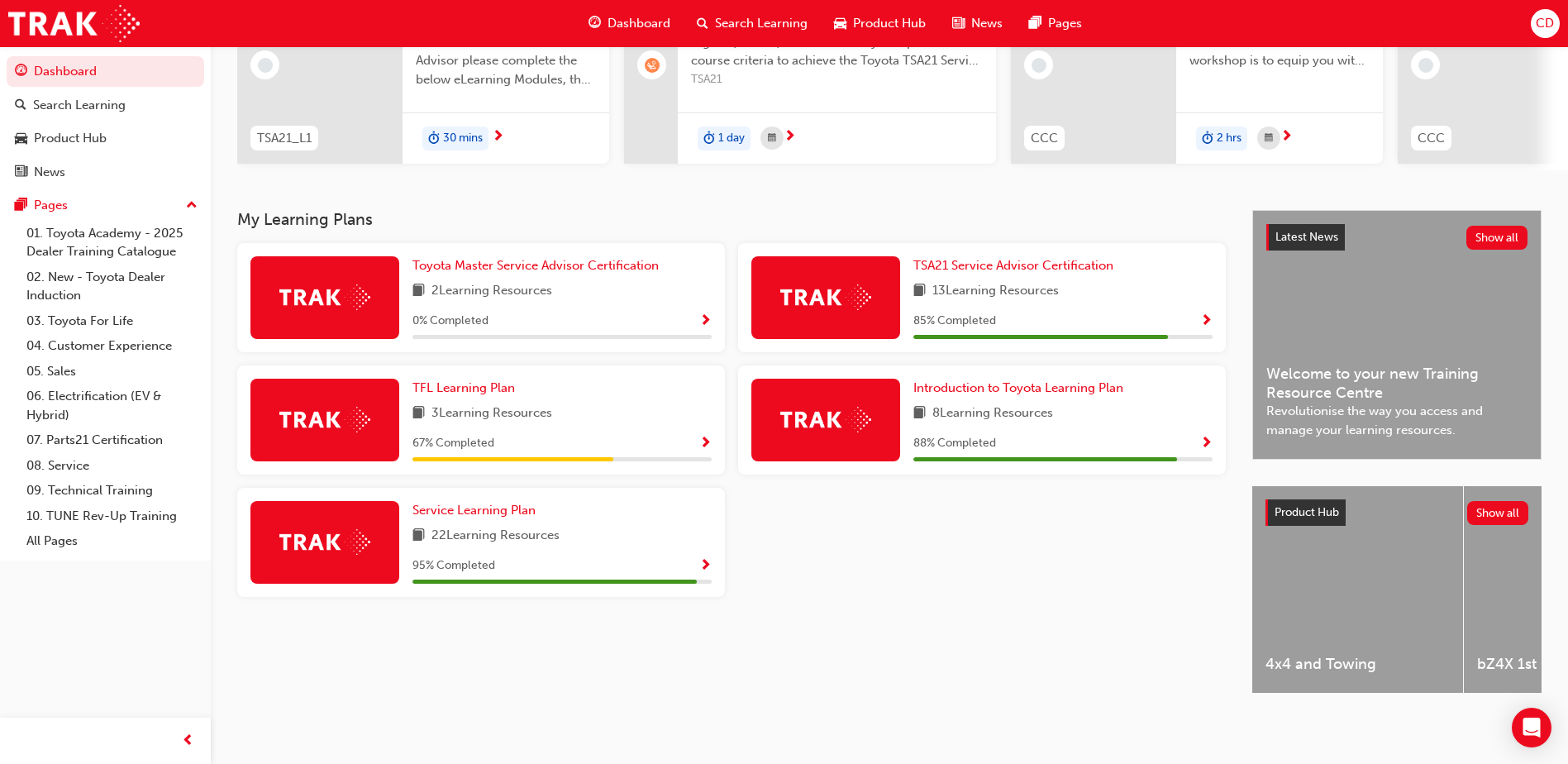
scroll to position [224, 0]
click at [467, 381] on span "TFL Learning Plan" at bounding box center [464, 388] width 103 height 15
